Goal: Task Accomplishment & Management: Manage account settings

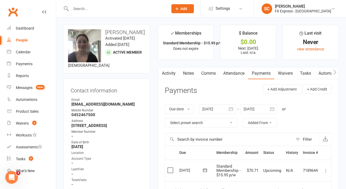
click at [130, 9] on input "text" at bounding box center [116, 8] width 95 height 7
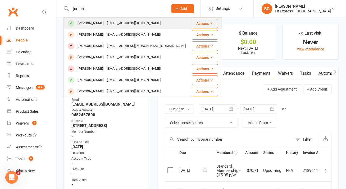
type input "jordan"
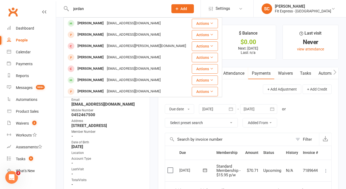
click at [129, 22] on div "[EMAIL_ADDRESS][DOMAIN_NAME]" at bounding box center [133, 24] width 57 height 8
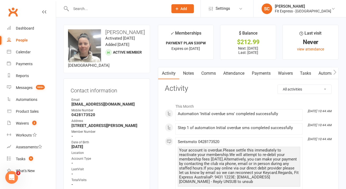
click at [264, 77] on link "Payments" at bounding box center [261, 73] width 26 height 12
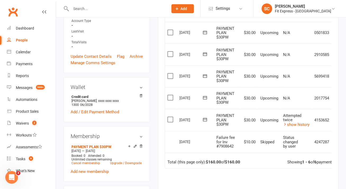
scroll to position [144, 0]
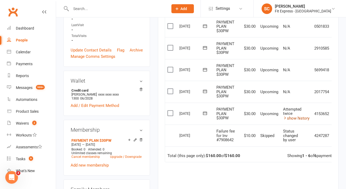
click at [289, 119] on link "show history" at bounding box center [296, 118] width 27 height 5
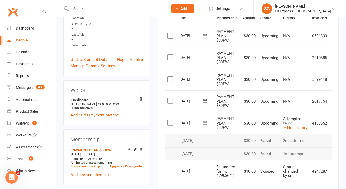
scroll to position [0, 10]
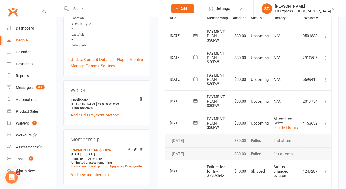
click at [326, 123] on icon at bounding box center [325, 123] width 5 height 5
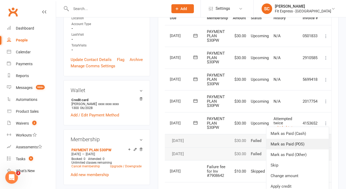
click at [314, 145] on link "Mark as Paid (POS)" at bounding box center [297, 144] width 62 height 11
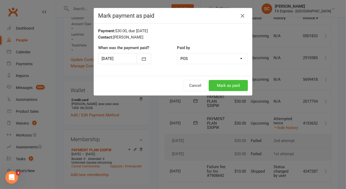
click at [221, 81] on button "Mark as paid" at bounding box center [227, 85] width 39 height 11
click at [221, 81] on div "Cancel Loading..." at bounding box center [173, 86] width 158 height 20
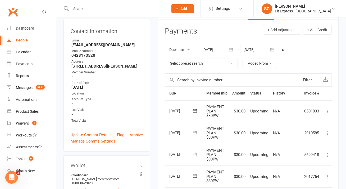
scroll to position [0, 0]
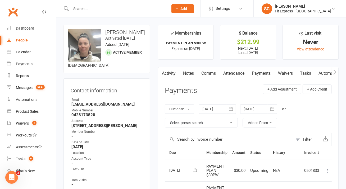
click at [135, 10] on input "text" at bounding box center [116, 8] width 95 height 7
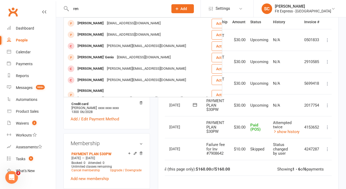
scroll to position [130, 0]
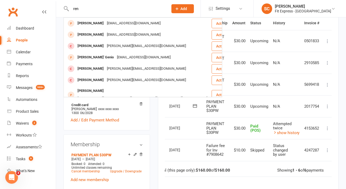
click at [73, 9] on input "ren" at bounding box center [116, 8] width 95 height 7
click at [90, 8] on input "[PERSON_NAME]" at bounding box center [116, 8] width 95 height 7
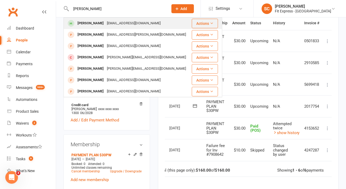
type input "[PERSON_NAME]"
click at [105, 23] on div "[EMAIL_ADDRESS][DOMAIN_NAME]" at bounding box center [133, 24] width 57 height 8
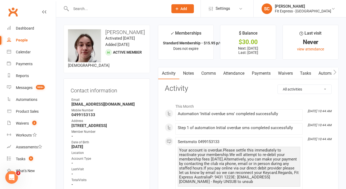
click at [258, 72] on link "Payments" at bounding box center [261, 73] width 26 height 12
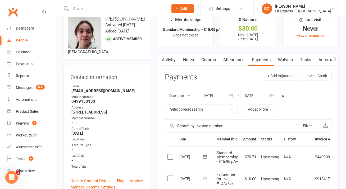
scroll to position [13, 0]
click at [209, 93] on div at bounding box center [217, 96] width 37 height 10
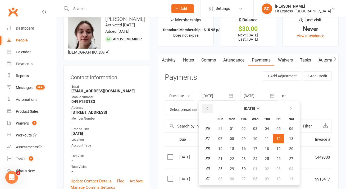
click at [208, 110] on icon "button" at bounding box center [207, 108] width 4 height 4
click at [244, 129] on span "01" at bounding box center [243, 129] width 4 height 4
type input "[DATE]"
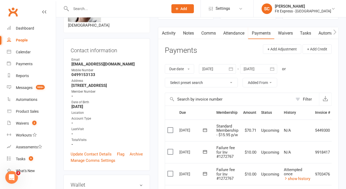
scroll to position [0, 0]
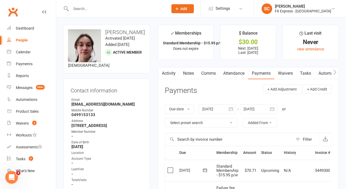
click at [161, 10] on input "text" at bounding box center [116, 8] width 95 height 7
click at [101, 8] on input "text" at bounding box center [116, 8] width 95 height 7
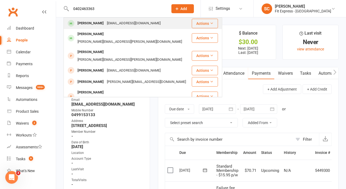
type input "0402463363"
click at [105, 24] on div "[EMAIL_ADDRESS][DOMAIN_NAME]" at bounding box center [133, 24] width 57 height 8
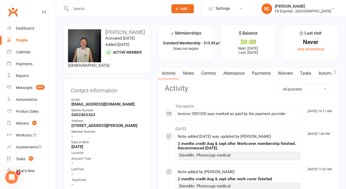
drag, startPoint x: 54, startPoint y: 37, endPoint x: 114, endPoint y: 86, distance: 76.8
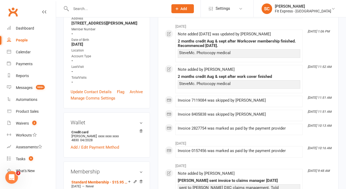
scroll to position [17, 0]
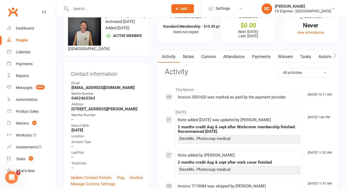
click at [262, 59] on link "Payments" at bounding box center [261, 57] width 26 height 12
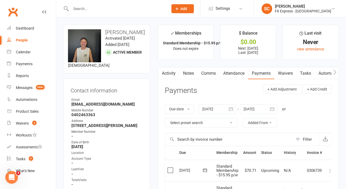
click at [254, 108] on div at bounding box center [258, 109] width 37 height 10
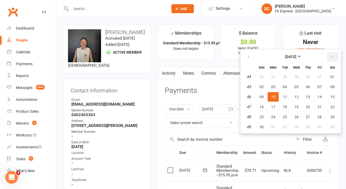
click at [332, 58] on icon "button" at bounding box center [332, 57] width 4 height 4
click at [332, 76] on span "03" at bounding box center [332, 77] width 4 height 4
type input "[DATE]"
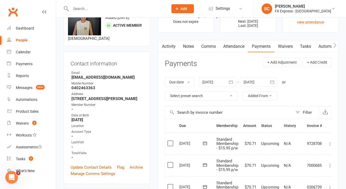
scroll to position [25, 0]
